Goal: Transaction & Acquisition: Purchase product/service

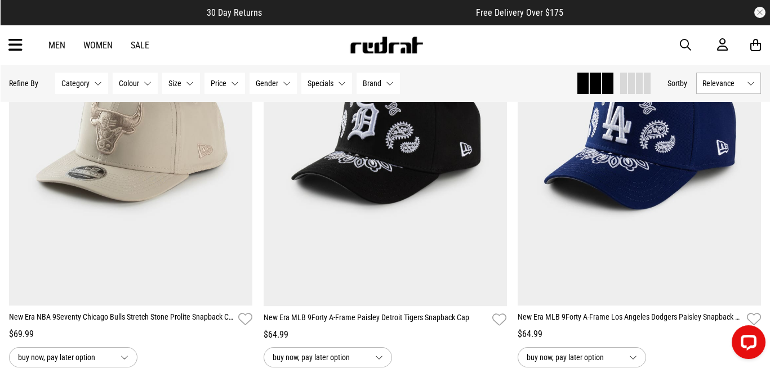
scroll to position [1932, 0]
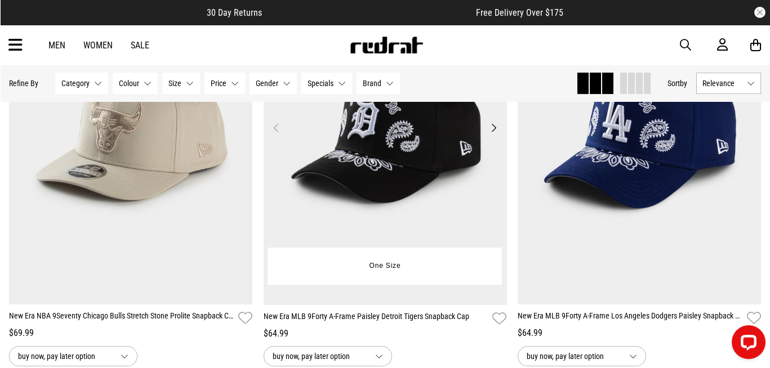
click at [494, 130] on button "Next" at bounding box center [494, 128] width 14 height 14
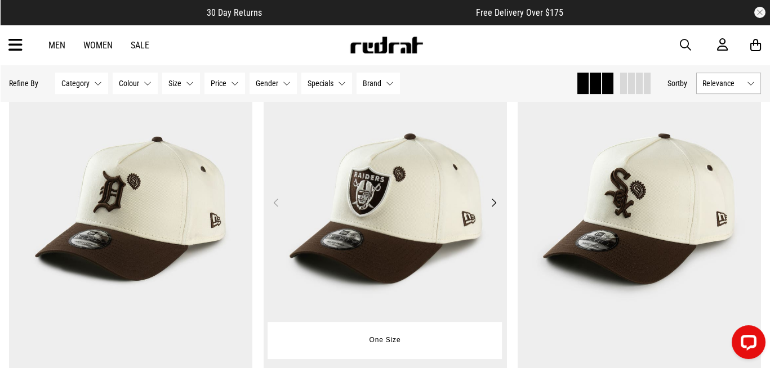
scroll to position [2705, 0]
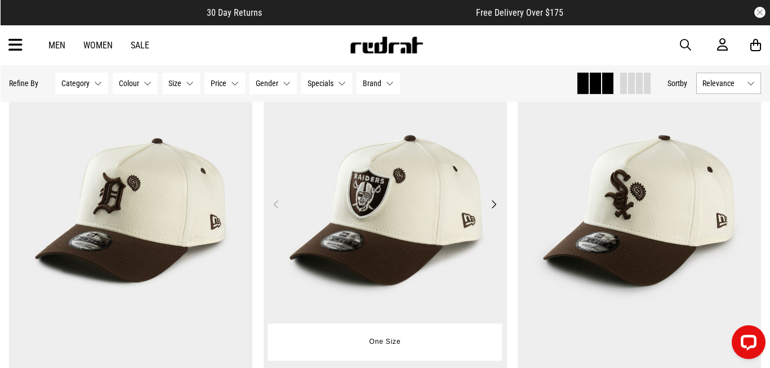
click at [497, 209] on button "Next" at bounding box center [494, 205] width 14 height 14
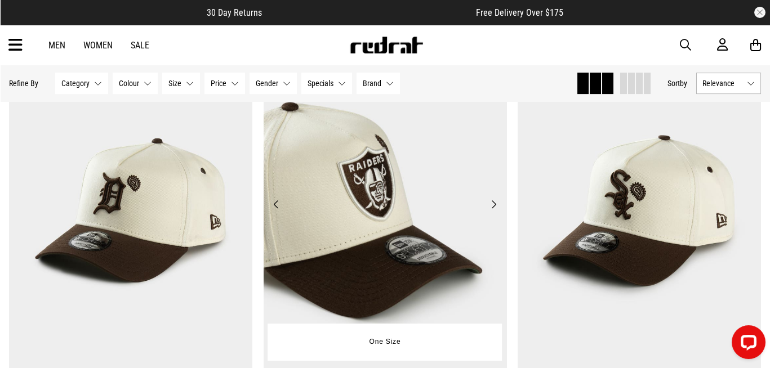
click at [496, 208] on button "Next" at bounding box center [494, 205] width 14 height 14
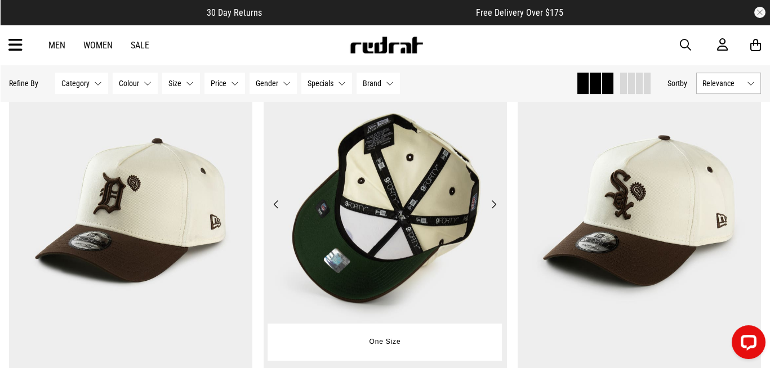
click at [496, 208] on button "Next" at bounding box center [494, 205] width 14 height 14
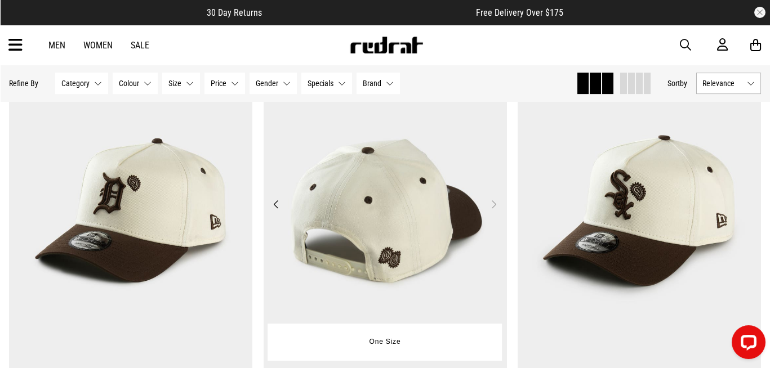
click at [496, 208] on button "Next" at bounding box center [494, 205] width 14 height 14
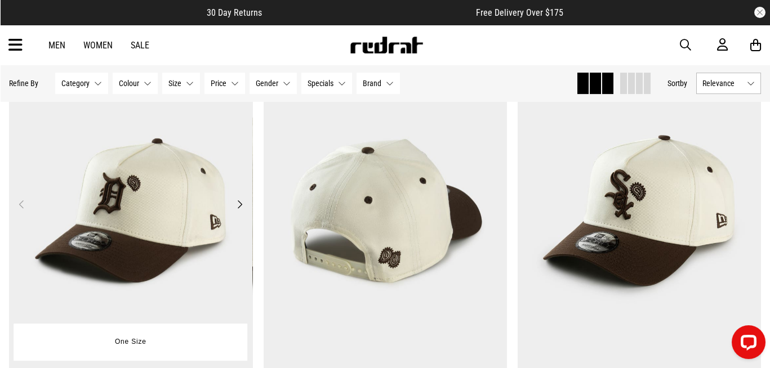
click at [240, 206] on button "Next" at bounding box center [240, 205] width 14 height 14
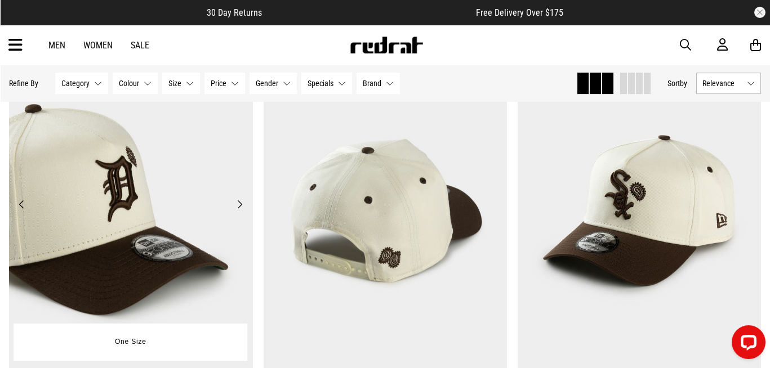
click at [240, 207] on button "Next" at bounding box center [240, 205] width 14 height 14
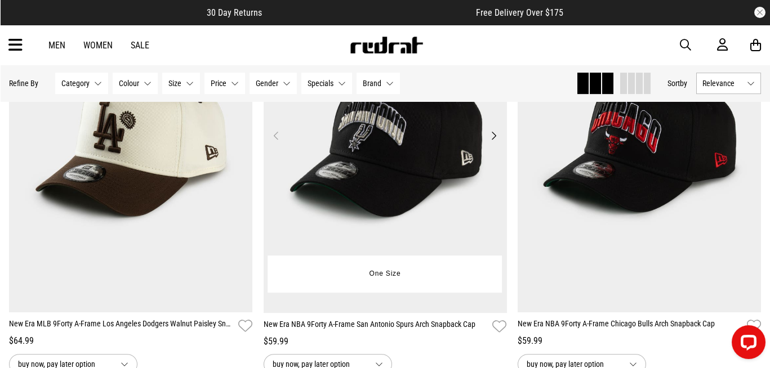
scroll to position [3202, 0]
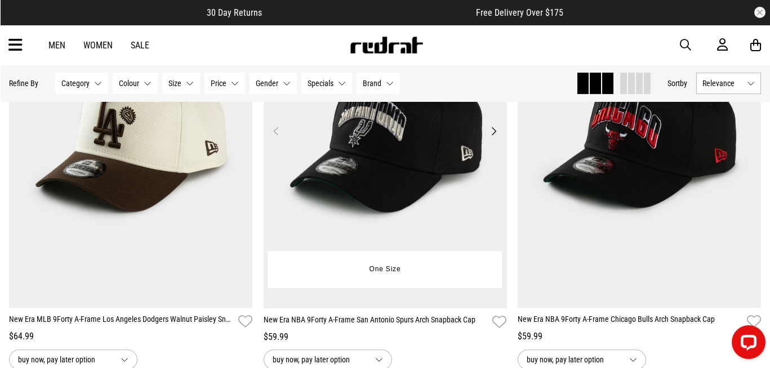
drag, startPoint x: 409, startPoint y: 196, endPoint x: 440, endPoint y: 226, distance: 43.0
click at [440, 226] on img at bounding box center [385, 138] width 243 height 341
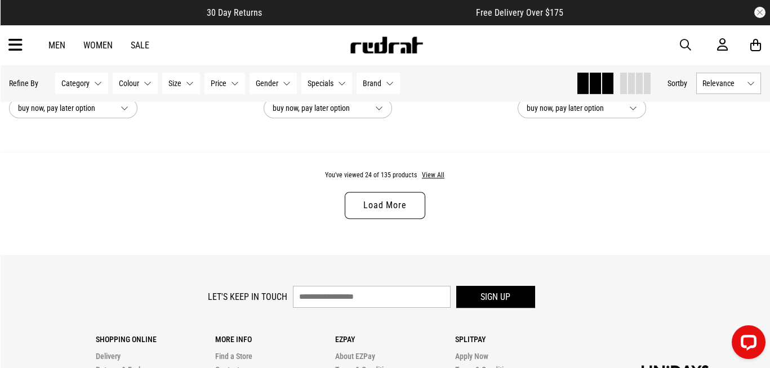
click at [354, 200] on link "Load More" at bounding box center [385, 205] width 80 height 27
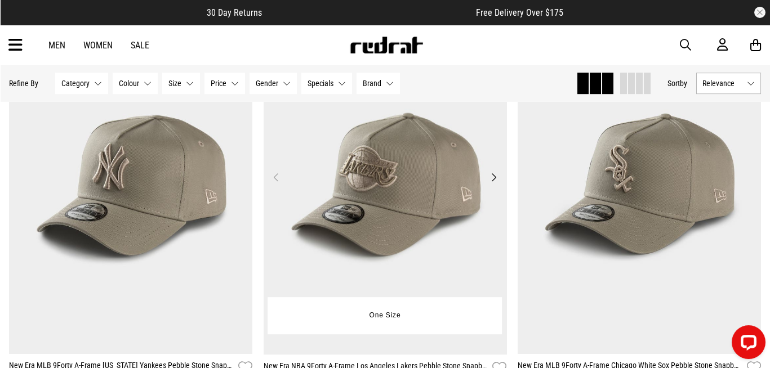
scroll to position [4004, 0]
